Goal: Task Accomplishment & Management: Manage account settings

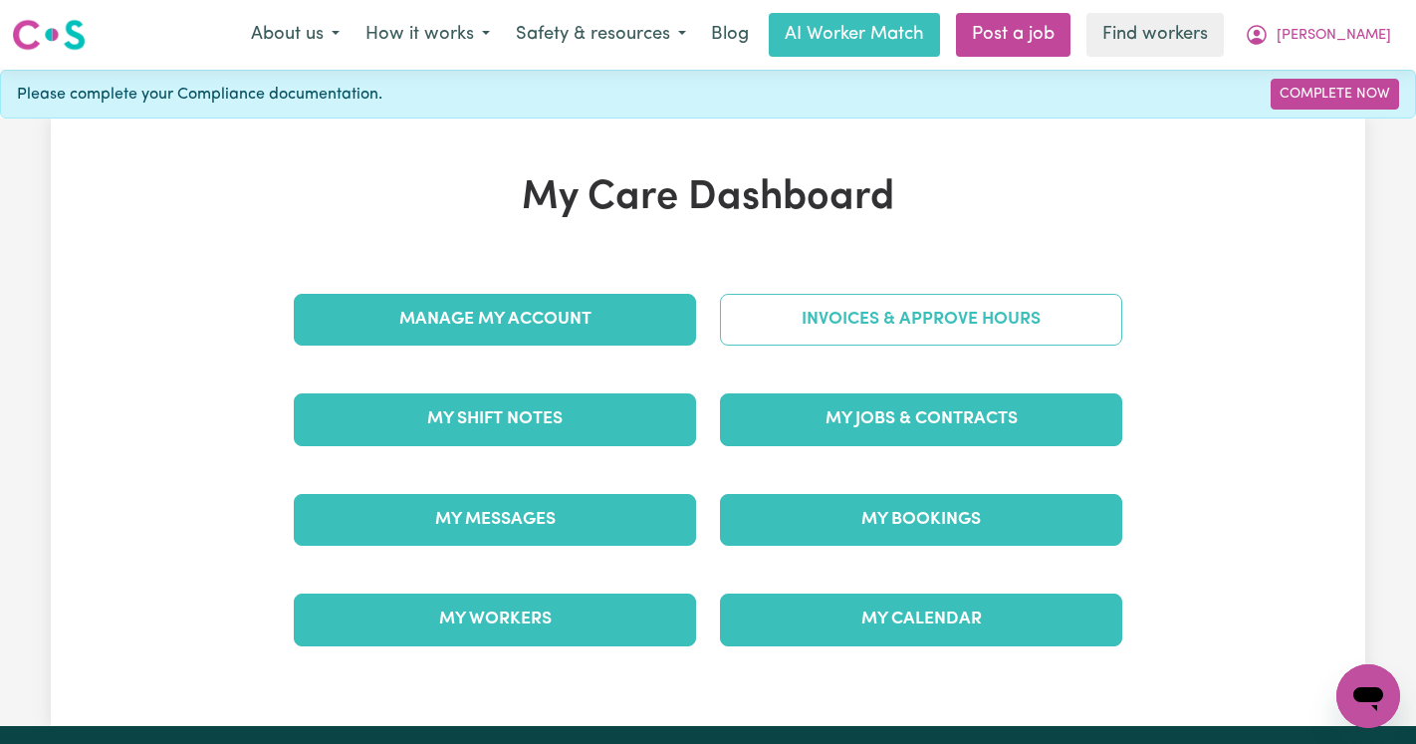
click at [802, 307] on link "Invoices & Approve Hours" at bounding box center [921, 320] width 402 height 52
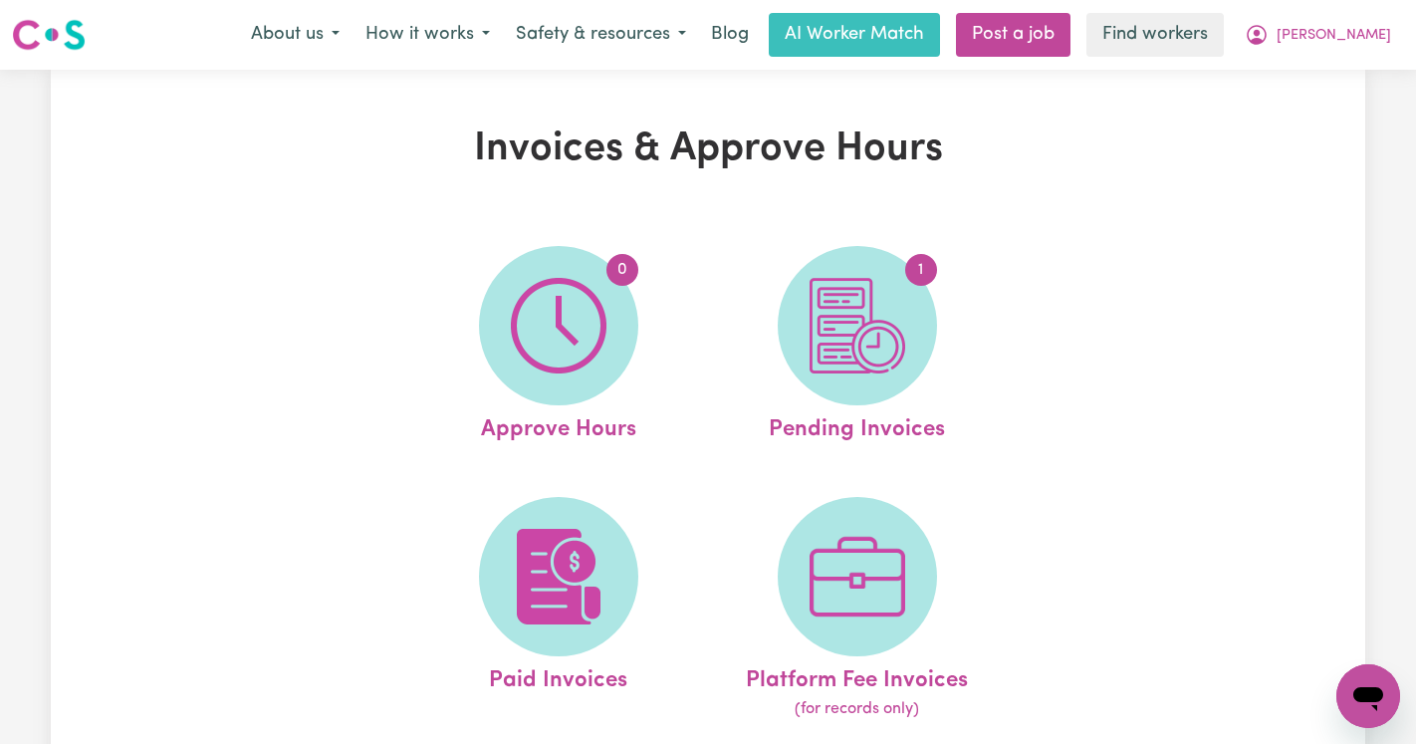
click at [802, 307] on span "1" at bounding box center [857, 325] width 159 height 159
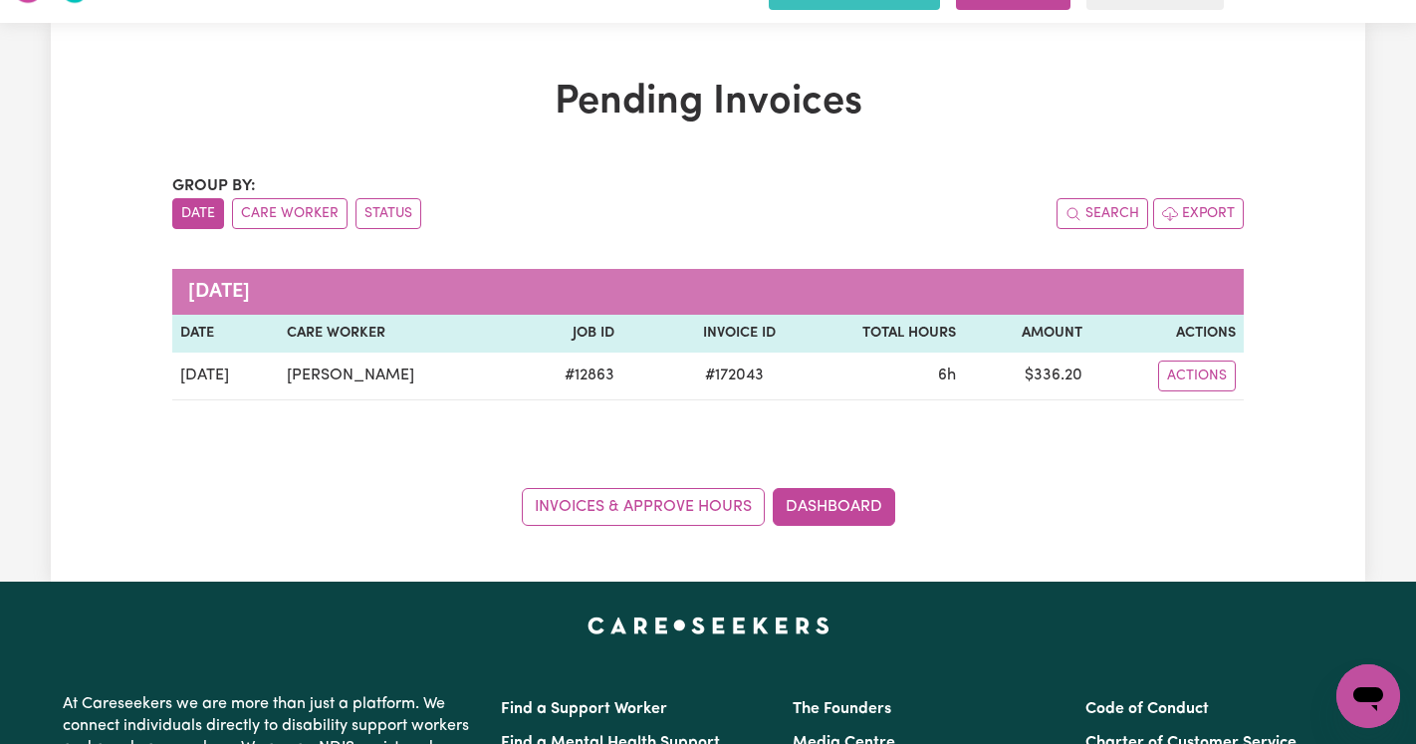
scroll to position [50, 0]
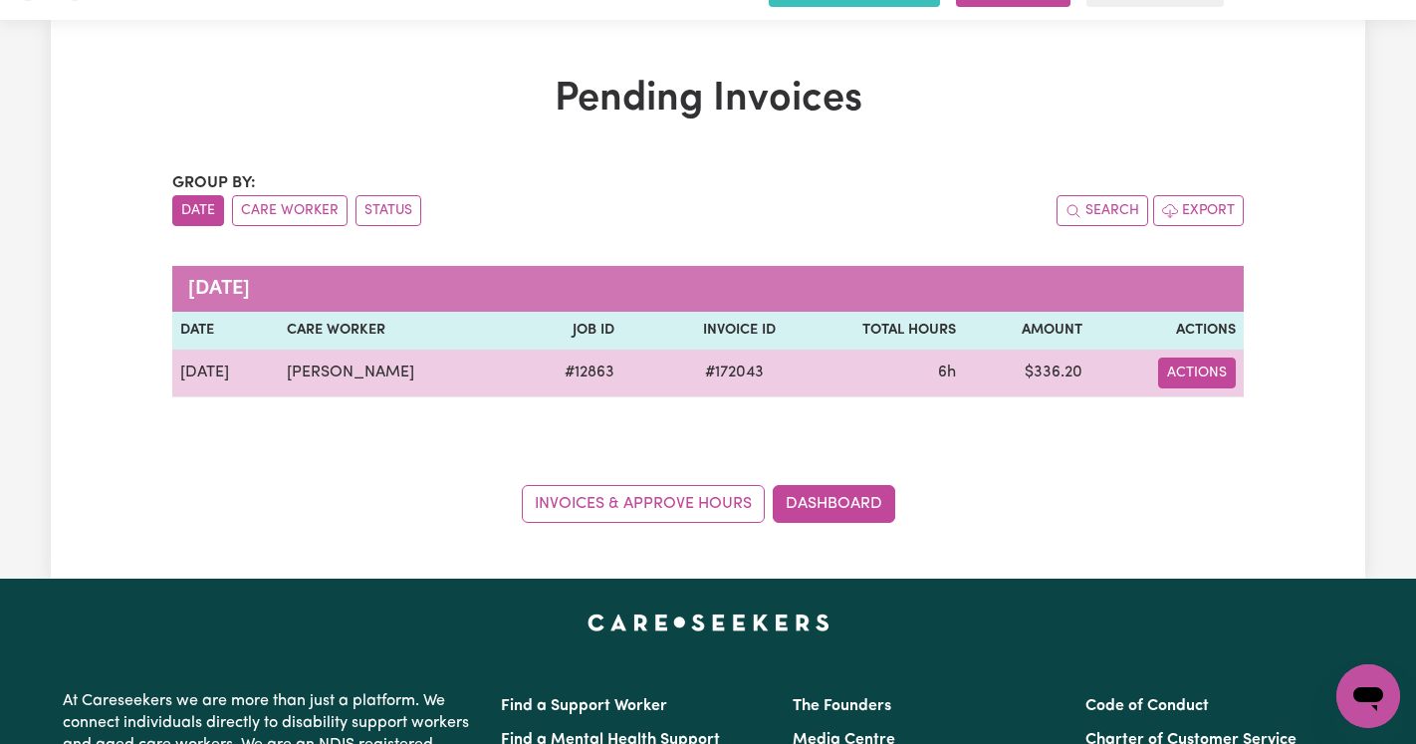
click at [1203, 365] on button "Actions" at bounding box center [1197, 372] width 78 height 31
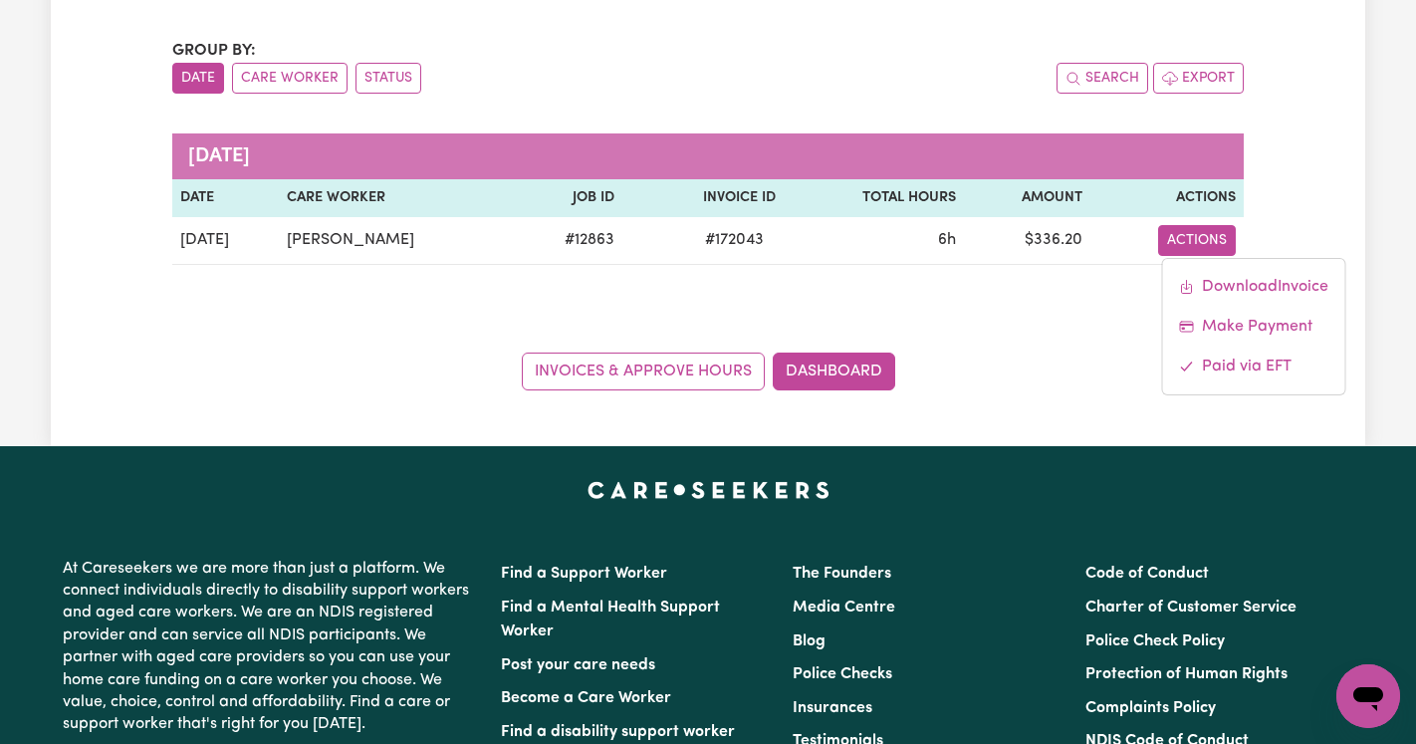
scroll to position [190, 0]
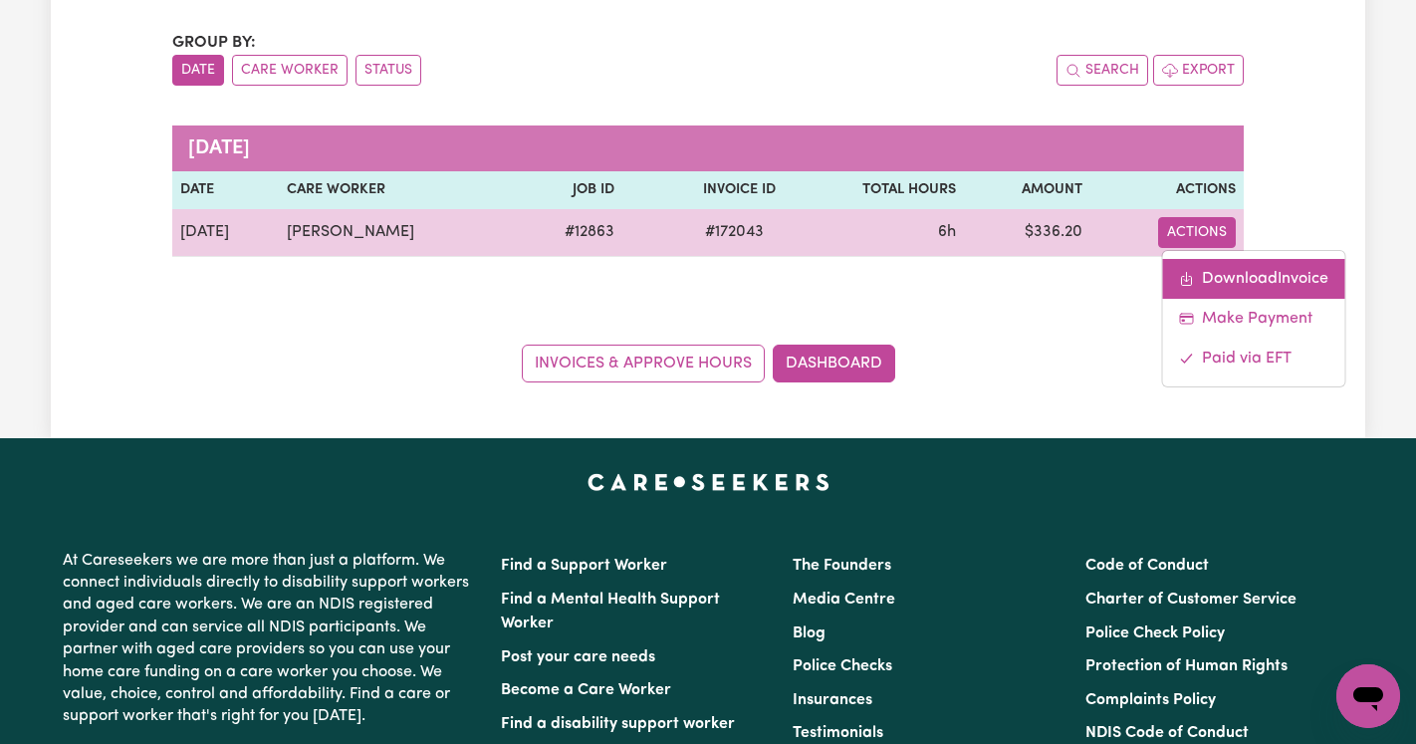
click at [1225, 284] on link "Download Invoice" at bounding box center [1253, 279] width 182 height 40
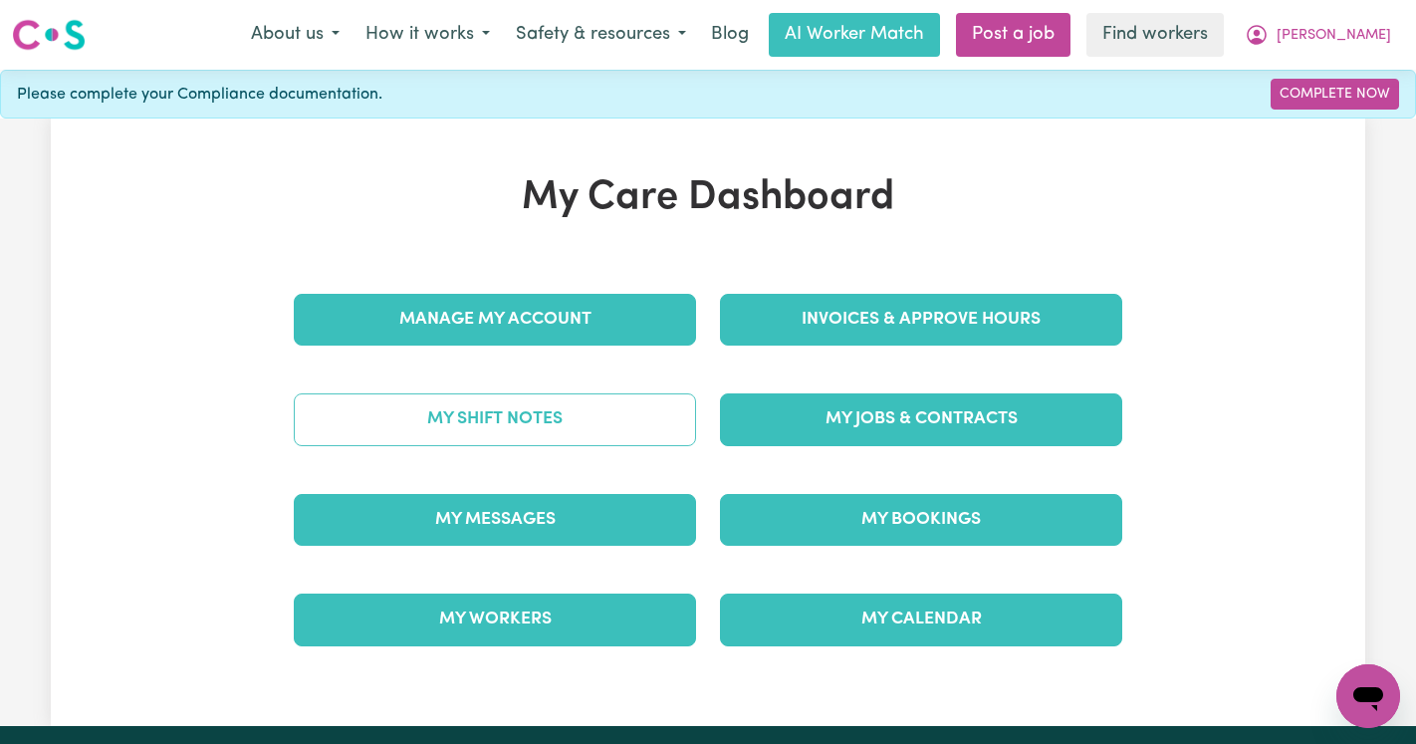
click at [508, 421] on link "My Shift Notes" at bounding box center [495, 419] width 402 height 52
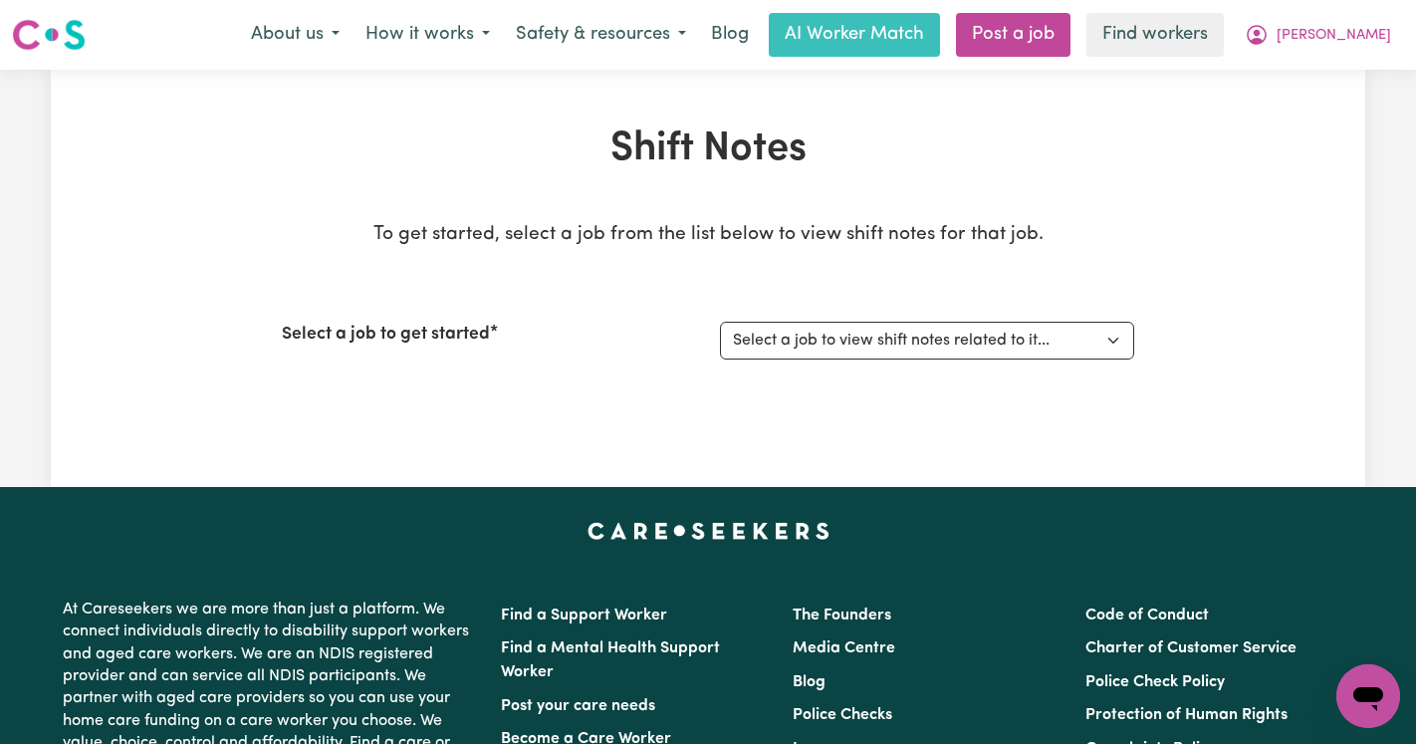
click at [943, 359] on div "Select a job to get started Select a job to view shift notes related to it... F…" at bounding box center [708, 341] width 852 height 86
click at [939, 346] on select "Select a job to view shift notes related to it... Female Support Worker Needed …" at bounding box center [927, 341] width 414 height 38
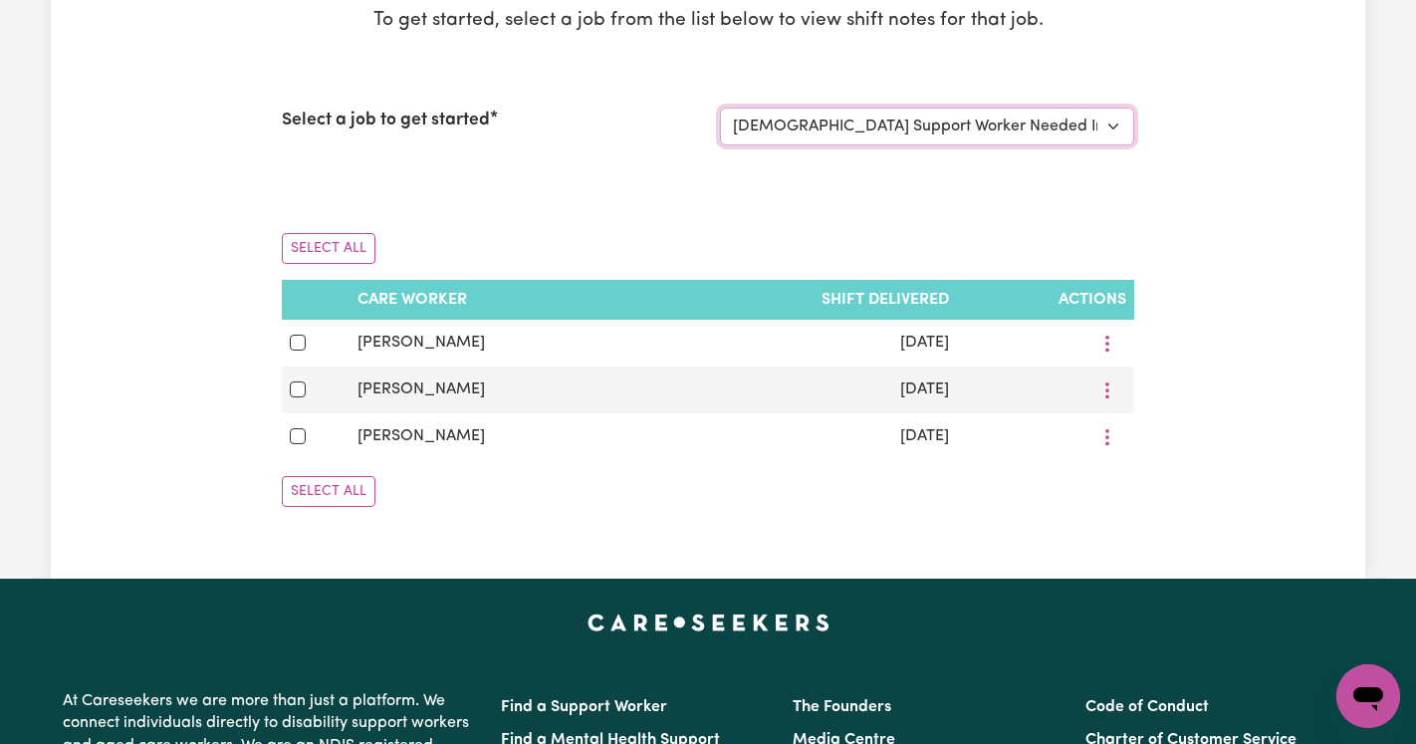
scroll to position [302, 0]
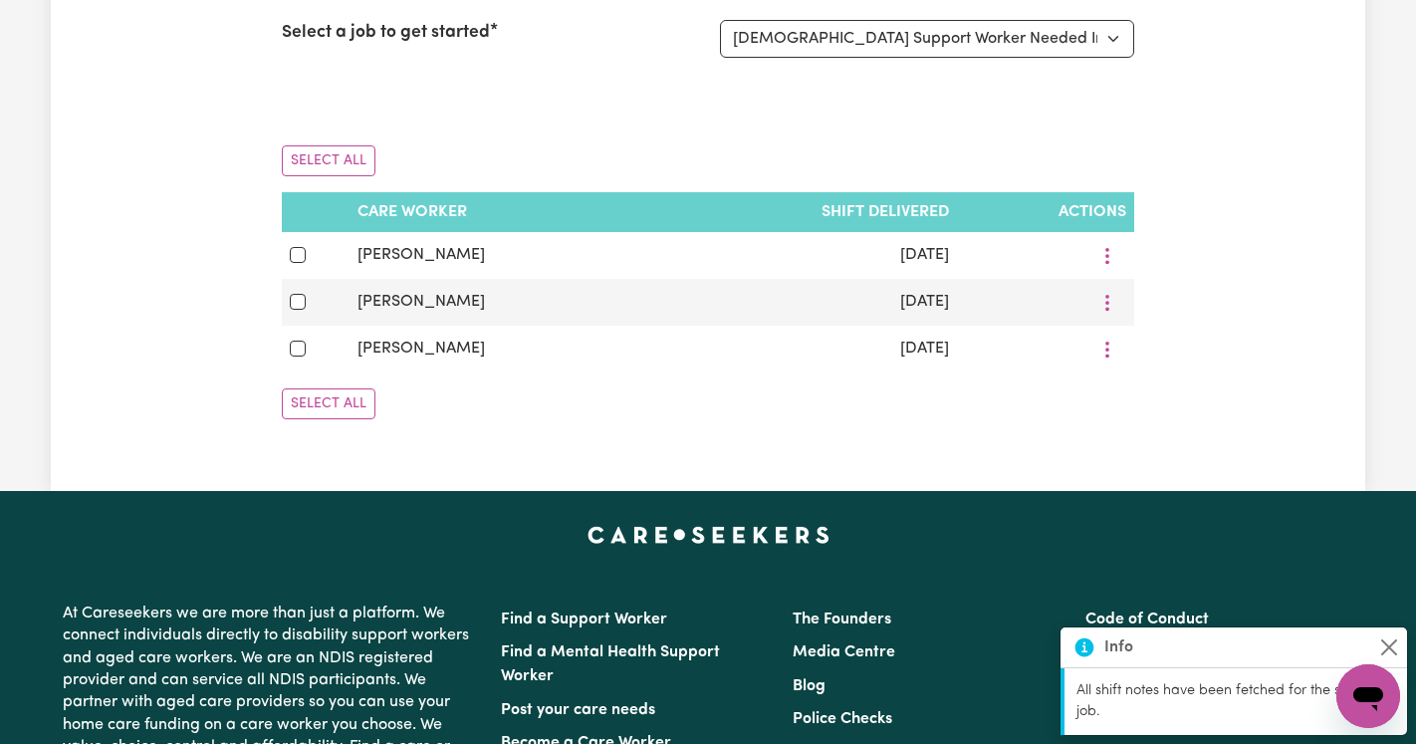
click at [931, 58] on div "Select a job to get started Select a job to view shift notes related to it... F…" at bounding box center [708, 39] width 852 height 86
click at [930, 44] on select "Select a job to view shift notes related to it... Female Support Worker Needed …" at bounding box center [927, 39] width 414 height 38
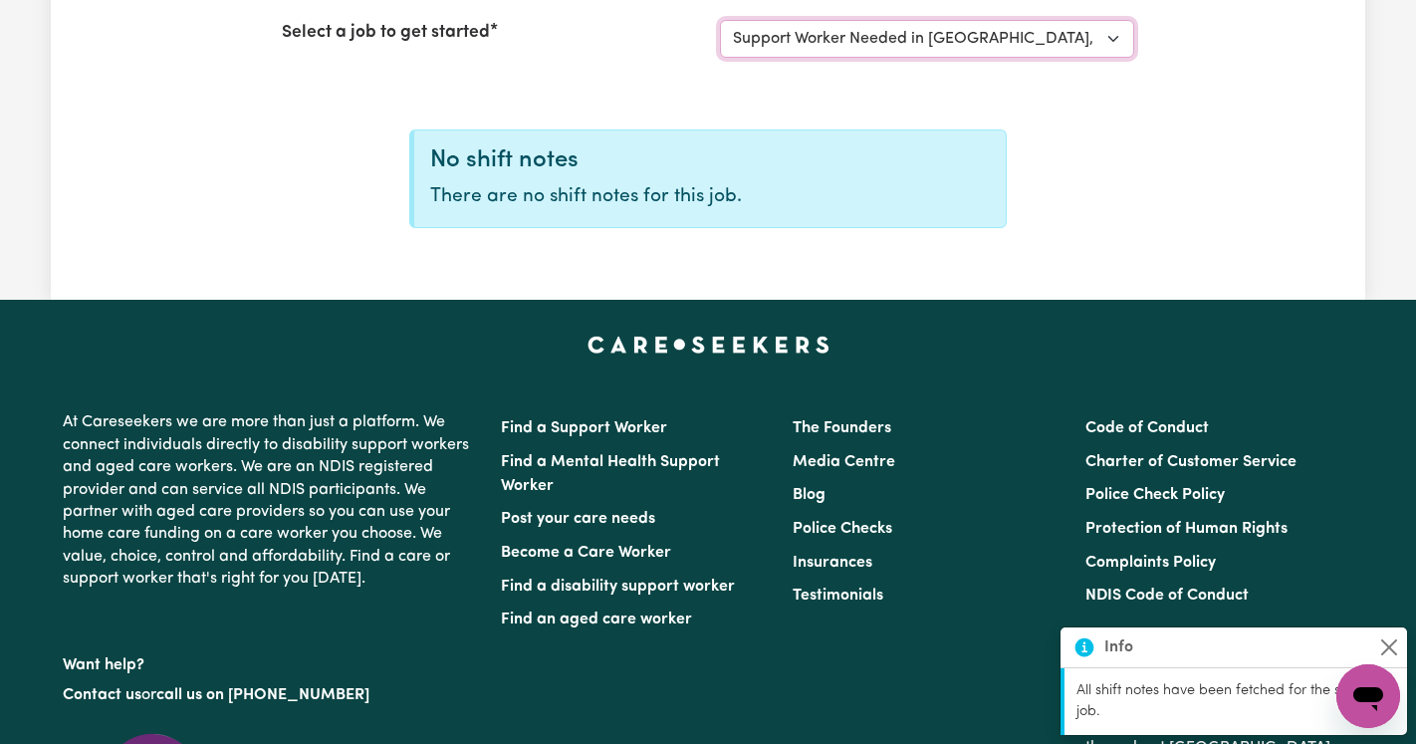
click at [907, 37] on select "Select a job to view shift notes related to it... Female Support Worker Needed …" at bounding box center [927, 39] width 414 height 38
select select "12863"
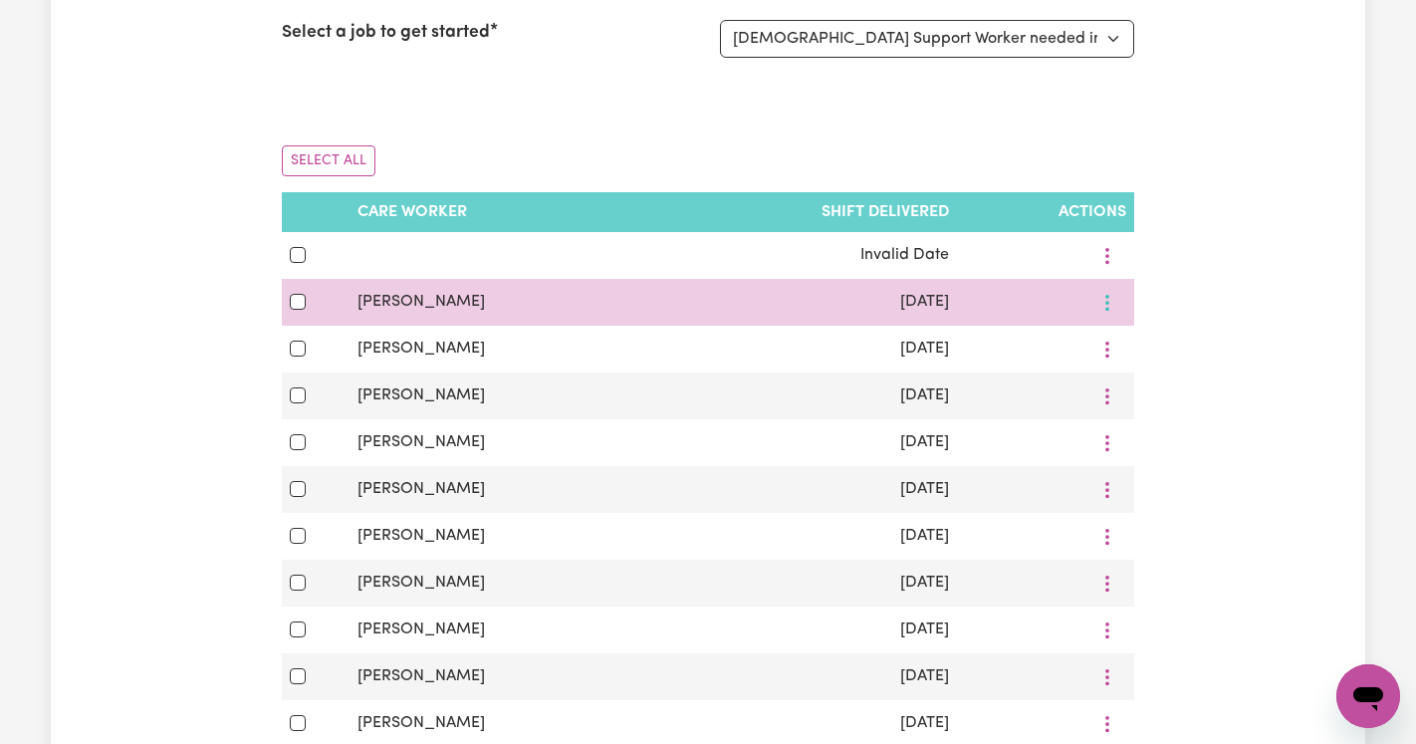
click at [1110, 309] on button "More options" at bounding box center [1107, 302] width 38 height 31
click at [1127, 332] on link "View Shift Note" at bounding box center [1178, 349] width 164 height 40
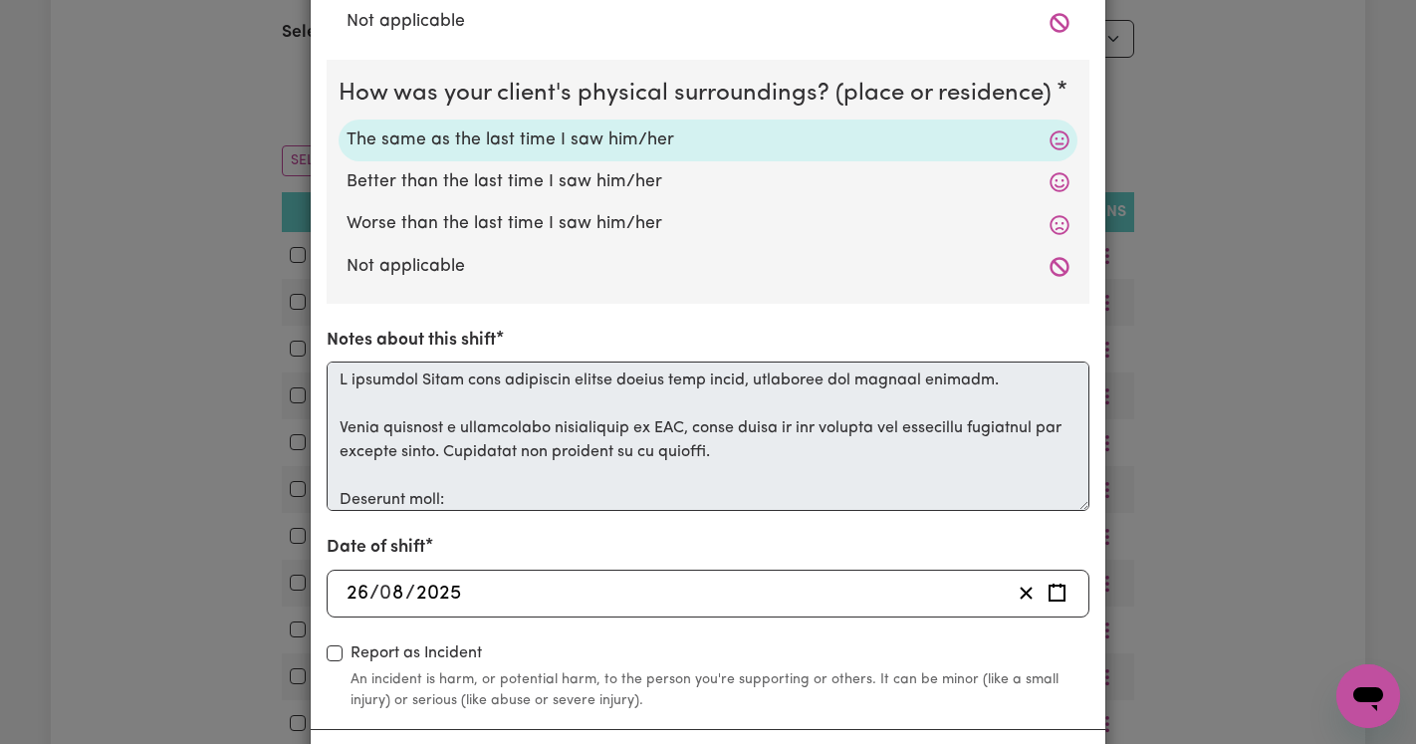
scroll to position [0, 0]
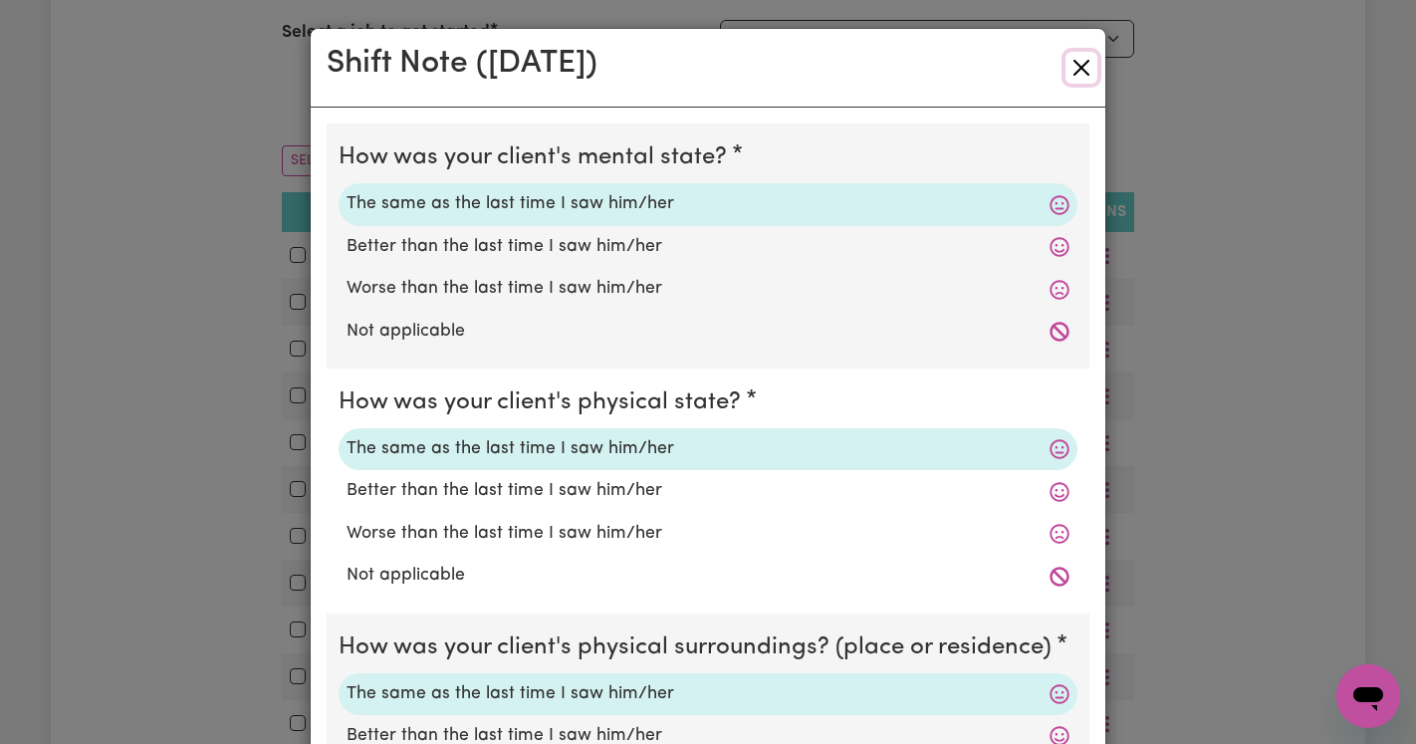
click at [1083, 63] on button "Close" at bounding box center [1081, 68] width 32 height 32
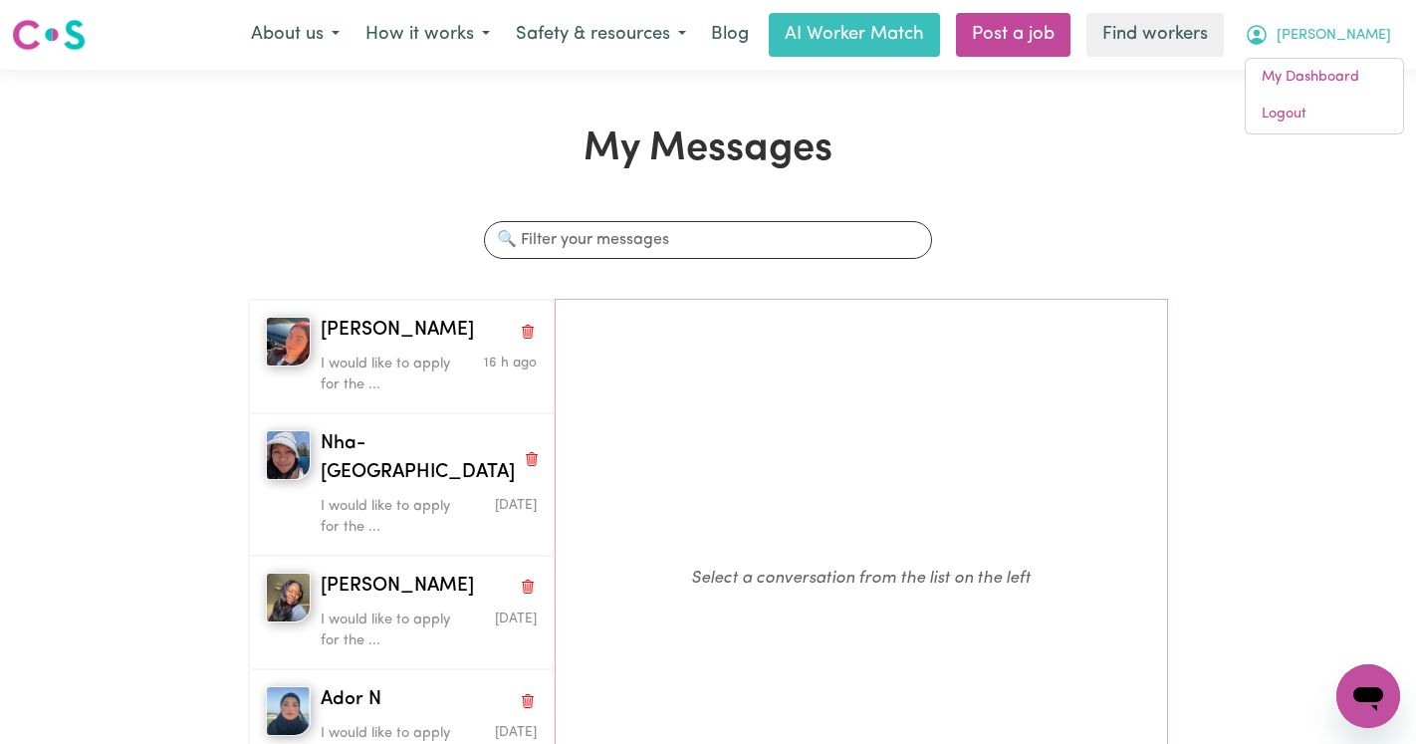
drag, startPoint x: 0, startPoint y: 0, endPoint x: 1386, endPoint y: 45, distance: 1386.7
click at [1386, 45] on span "[PERSON_NAME]" at bounding box center [1333, 36] width 115 height 22
click at [1376, 44] on span "[PERSON_NAME]" at bounding box center [1333, 36] width 115 height 22
click at [1342, 113] on link "Logout" at bounding box center [1324, 115] width 157 height 38
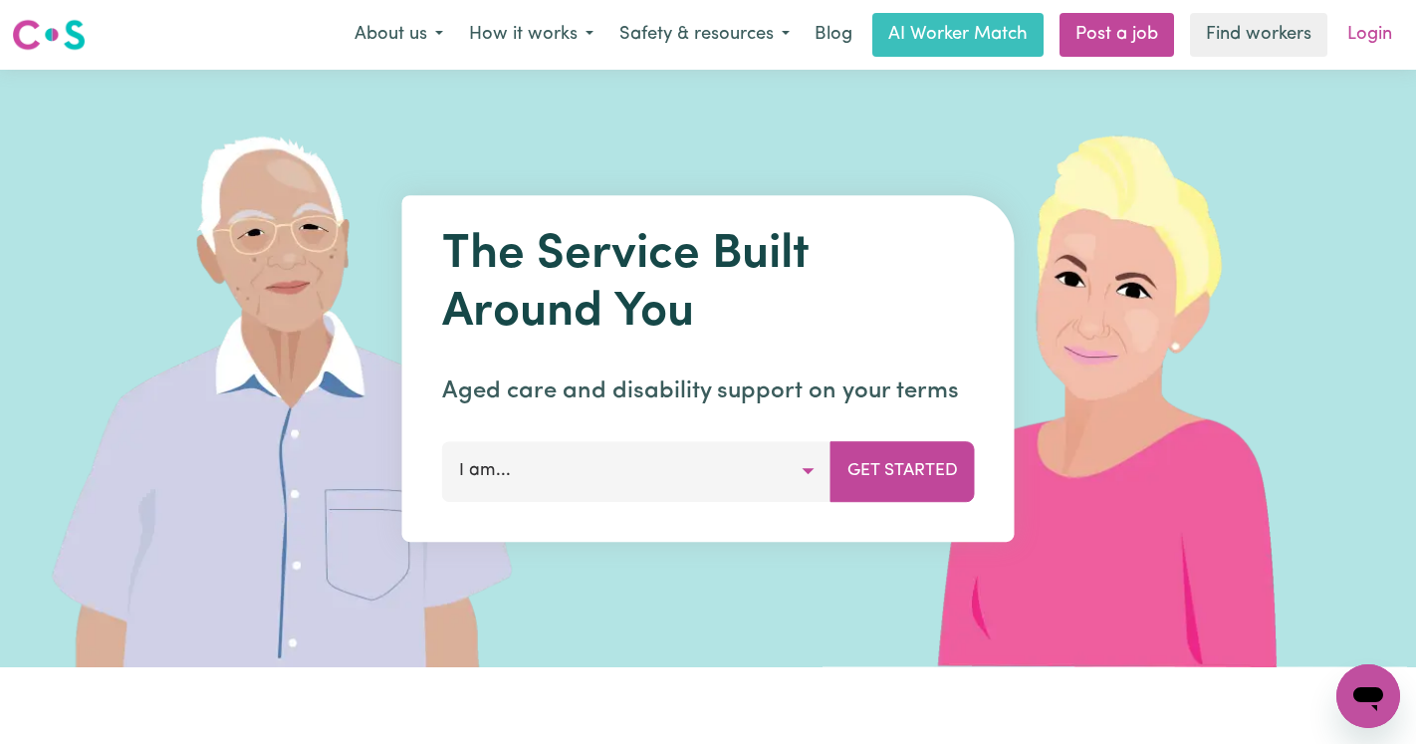
click at [1366, 49] on link "Login" at bounding box center [1369, 35] width 69 height 44
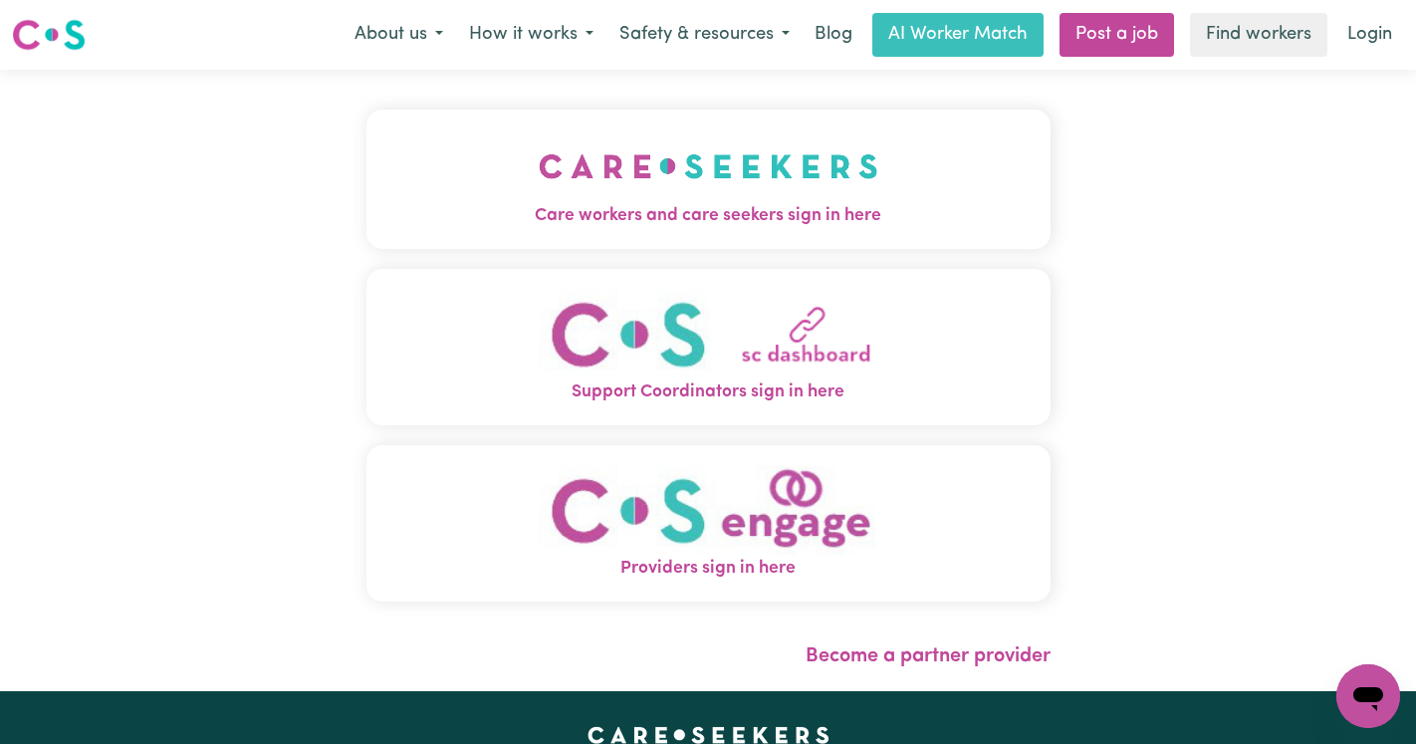
click at [618, 188] on img "Care workers and care seekers sign in here" at bounding box center [709, 166] width 340 height 74
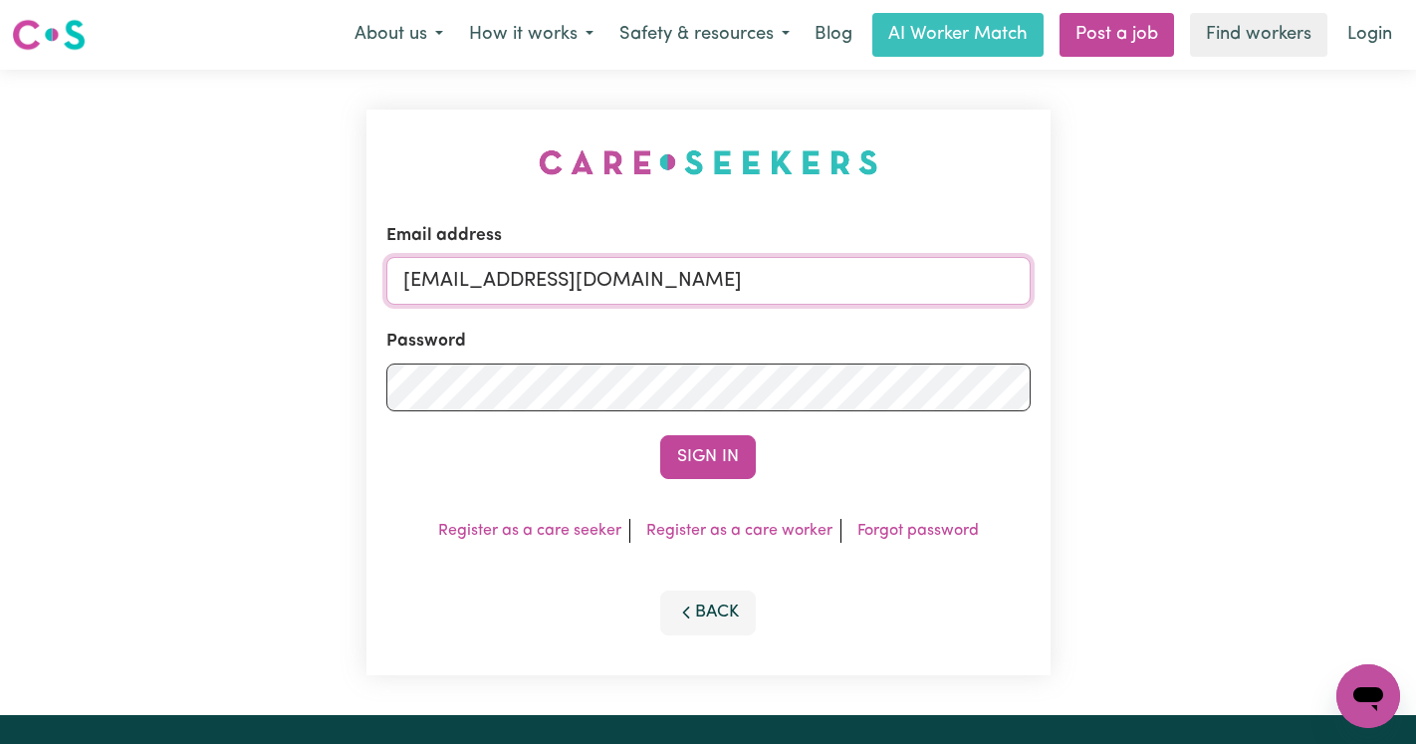
drag, startPoint x: 929, startPoint y: 289, endPoint x: 507, endPoint y: 278, distance: 422.3
click at [507, 278] on input "[EMAIL_ADDRESS][DOMAIN_NAME]" at bounding box center [708, 281] width 644 height 48
paste input "DeniseMCA"
type input "[EMAIL_ADDRESS][DOMAIN_NAME]"
click at [660, 435] on button "Sign In" at bounding box center [708, 457] width 96 height 44
